Goal: Transaction & Acquisition: Purchase product/service

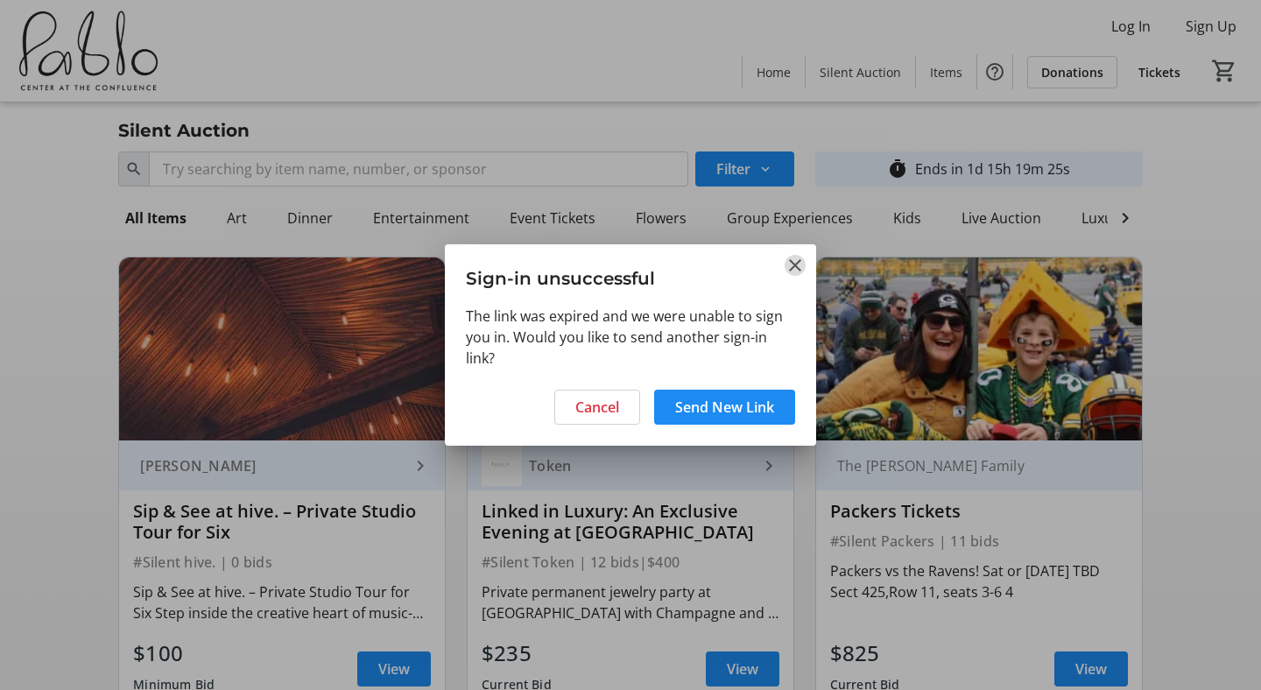
click at [789, 258] on mat-icon "Close" at bounding box center [795, 265] width 21 height 21
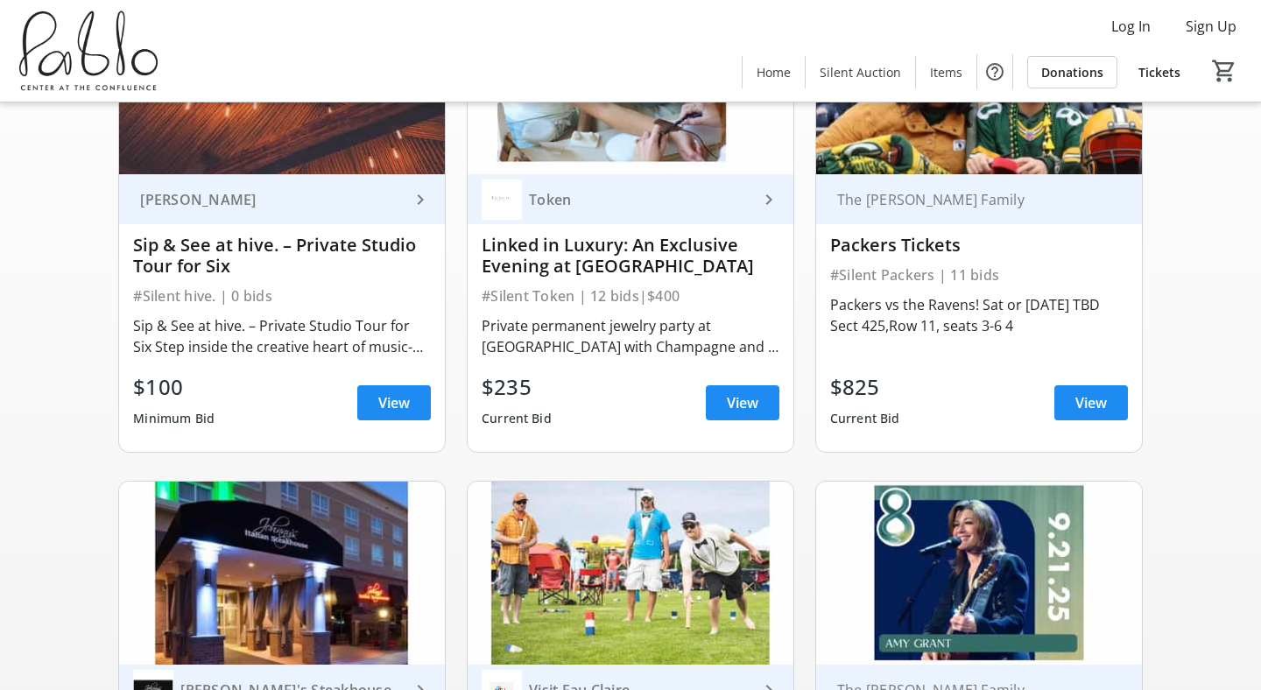
scroll to position [225, 0]
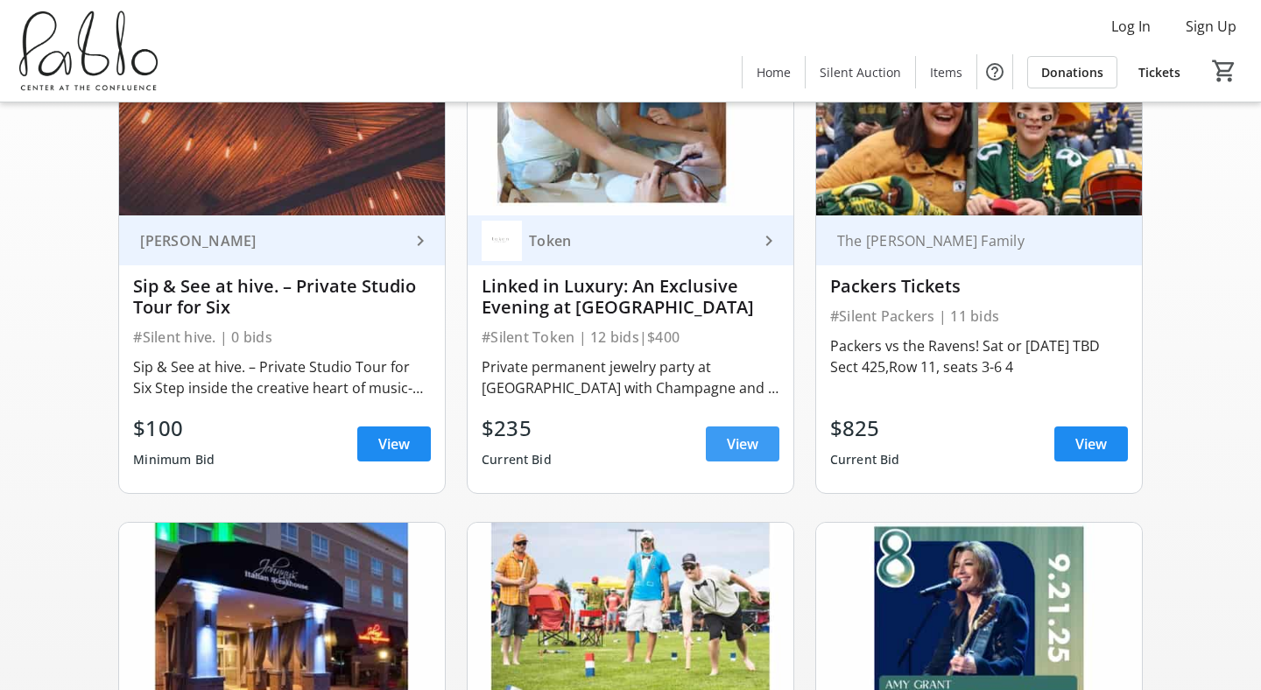
click at [745, 449] on span "View" at bounding box center [743, 444] width 32 height 21
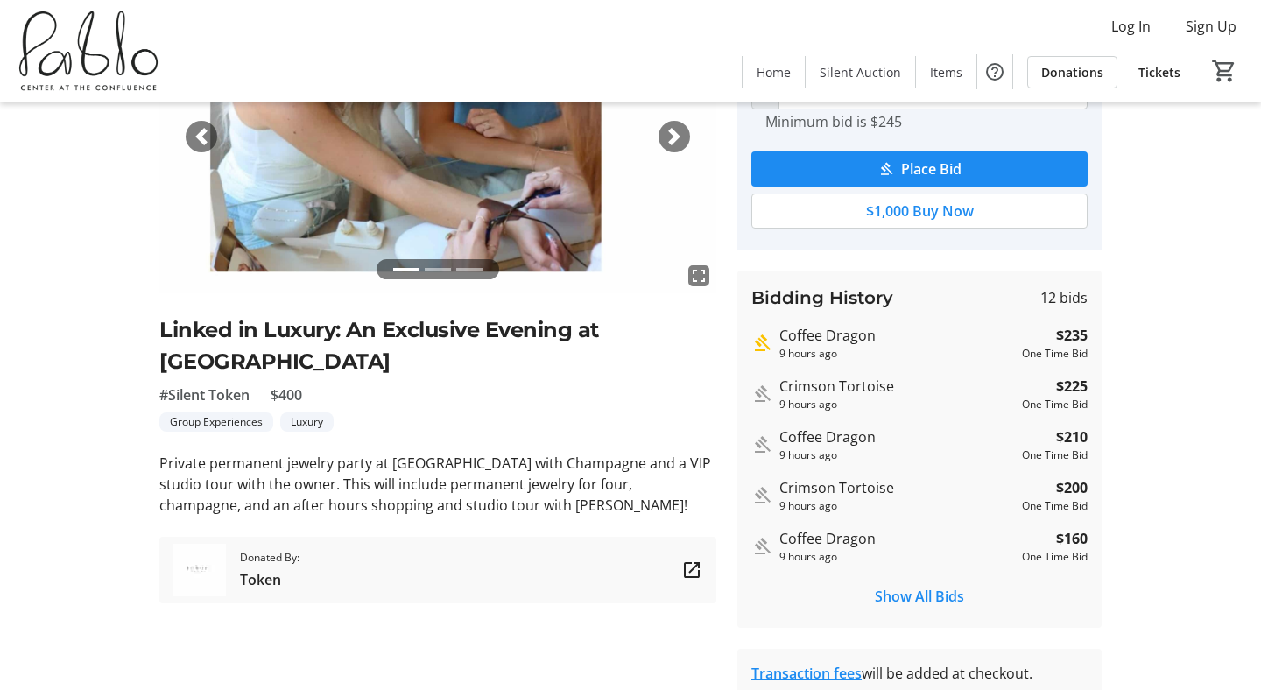
scroll to position [302, 0]
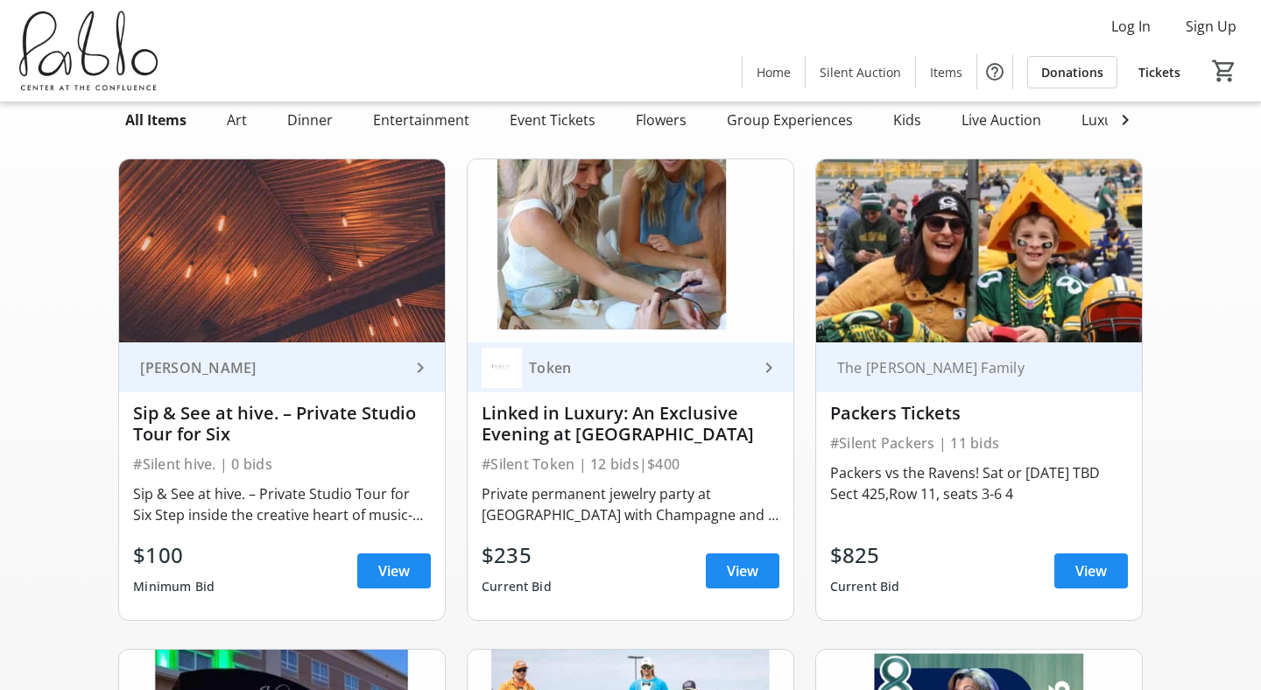
scroll to position [84, 0]
